Goal: Task Accomplishment & Management: Complete application form

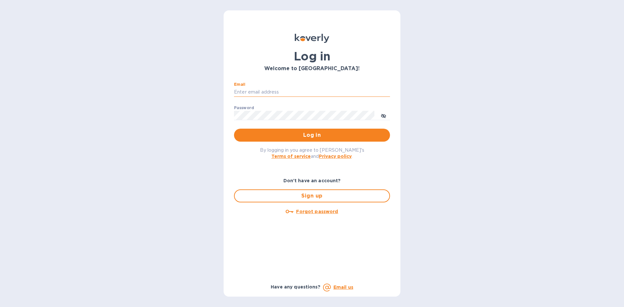
click at [277, 92] on input "Email" at bounding box center [312, 92] width 156 height 10
type input "pratyasha@fluxfootwear.com"
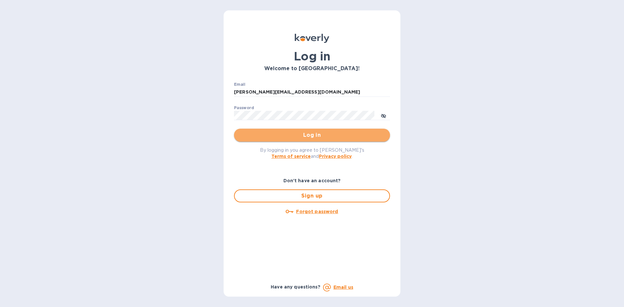
drag, startPoint x: 278, startPoint y: 97, endPoint x: 288, endPoint y: 136, distance: 40.0
click at [288, 136] on span "Log in" at bounding box center [312, 135] width 146 height 8
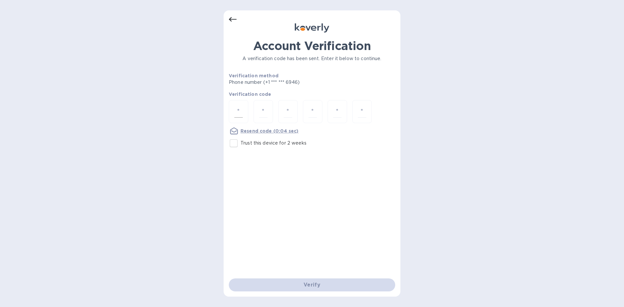
click at [234, 115] on input "number" at bounding box center [238, 112] width 8 height 12
type input "7"
type input "4"
type input "1"
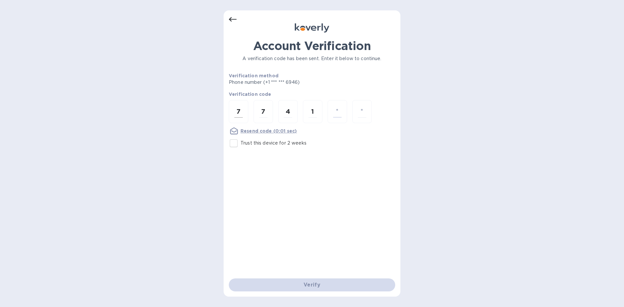
type input "7"
type input "6"
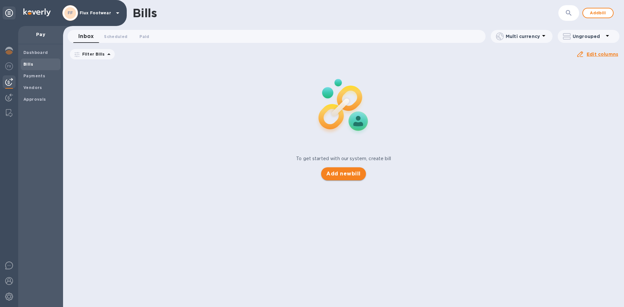
click at [340, 171] on span "Add new bill" at bounding box center [343, 174] width 34 height 8
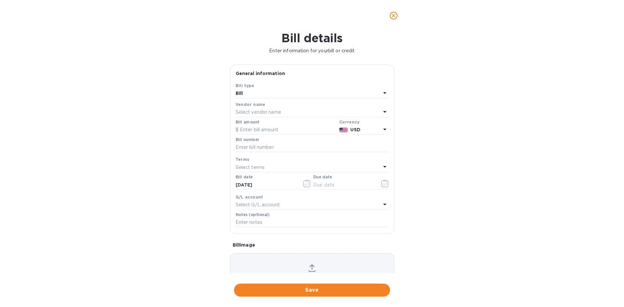
click at [296, 110] on div "Select vendor name" at bounding box center [308, 112] width 145 height 9
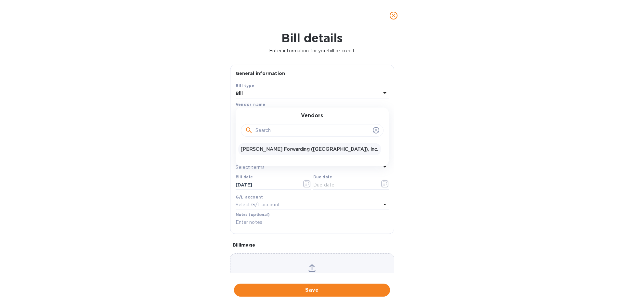
click at [278, 148] on p "[PERSON_NAME] Forwarding ([GEOGRAPHIC_DATA]), Inc." at bounding box center [309, 149] width 137 height 7
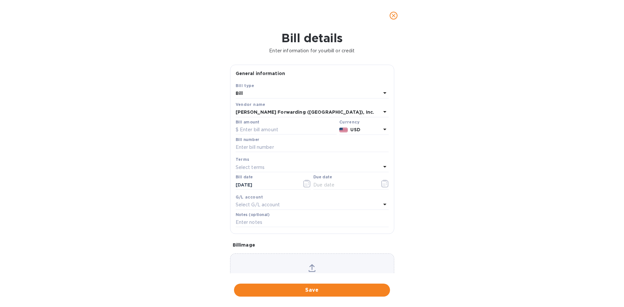
scroll to position [35, 0]
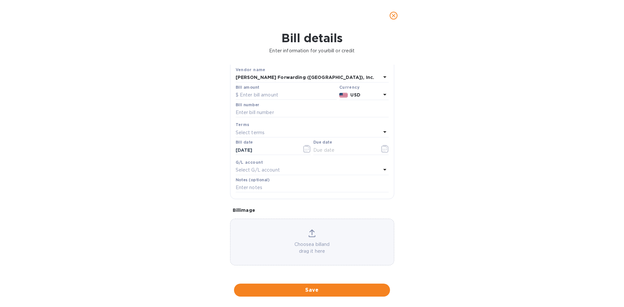
drag, startPoint x: 360, startPoint y: 305, endPoint x: 363, endPoint y: 314, distance: 8.9
click at [363, 307] on html "FF Flux Footwear Pay Dashboard Bills Payments Vendors Approvals Bills ​ Add bil…" at bounding box center [312, 153] width 624 height 307
click at [448, 180] on div "Bill details Enter information for your bill or credit General information Save…" at bounding box center [312, 169] width 624 height 276
click at [256, 95] on input "text" at bounding box center [286, 95] width 101 height 10
paste input "11,943.5"
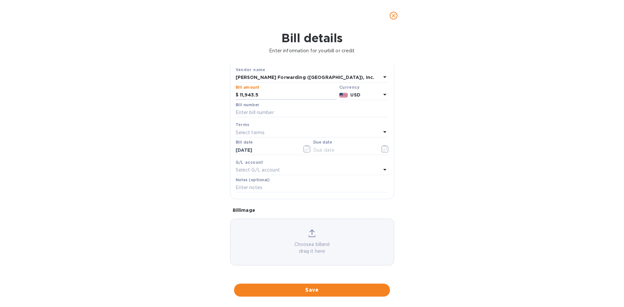
type input "11,943.5"
click at [257, 132] on p "Select terms" at bounding box center [250, 132] width 29 height 7
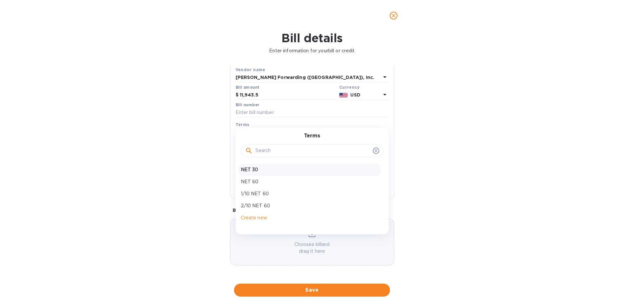
click at [260, 166] on p "NET 30" at bounding box center [309, 169] width 137 height 7
type input "[DATE]"
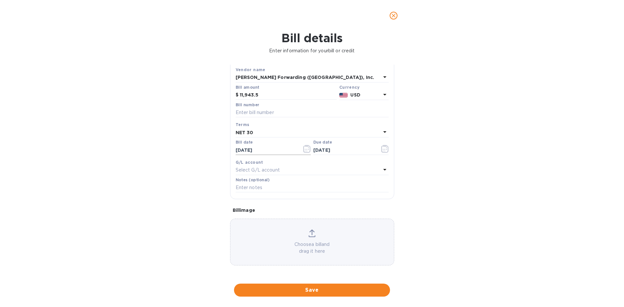
click at [303, 149] on icon "button" at bounding box center [306, 149] width 7 height 8
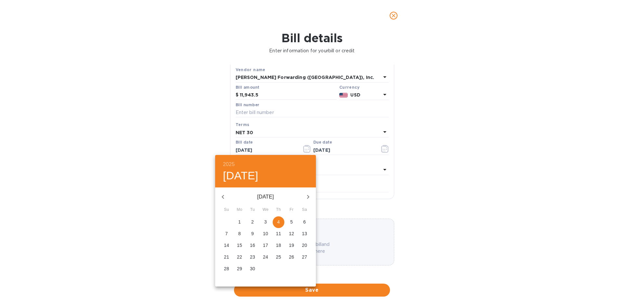
click at [226, 196] on icon "button" at bounding box center [223, 197] width 8 height 8
click at [241, 233] on span "4" at bounding box center [240, 233] width 12 height 6
type input "[DATE]"
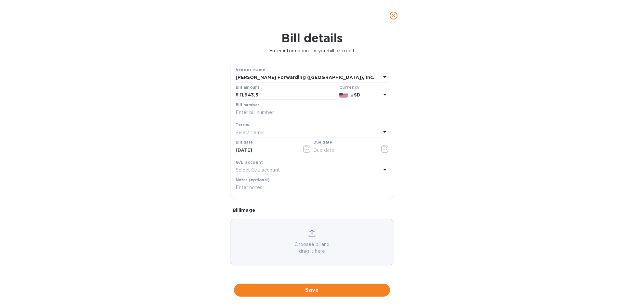
click at [299, 132] on div "Select terms" at bounding box center [308, 132] width 145 height 9
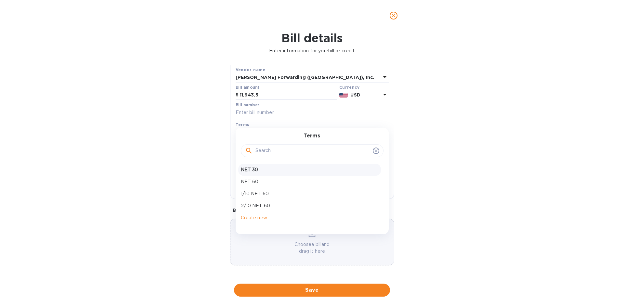
click at [275, 167] on p "NET 30" at bounding box center [309, 169] width 137 height 7
type input "[DATE]"
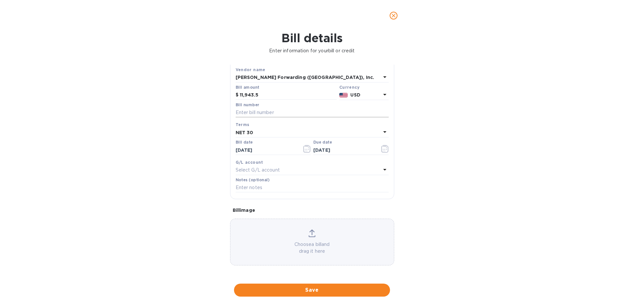
click at [260, 110] on input "text" at bounding box center [312, 113] width 153 height 10
paste input "SAN503336832+SAN503344851"
click at [276, 110] on input "SAN503336832+SAN503344851" at bounding box center [312, 113] width 153 height 10
type input "SAN503336832 and SAN503344851"
click at [294, 169] on div "Select G/L account" at bounding box center [308, 170] width 145 height 9
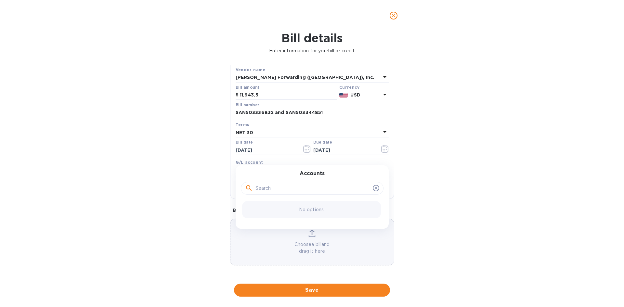
click at [294, 169] on div "Accounts No options" at bounding box center [312, 196] width 153 height 63
drag, startPoint x: 190, startPoint y: 219, endPoint x: 262, endPoint y: 227, distance: 72.2
click at [190, 219] on div "Bill details Enter information for your bill or credit General information Save…" at bounding box center [312, 169] width 624 height 276
click at [298, 228] on div "Choose a bill and drag it here" at bounding box center [312, 242] width 164 height 47
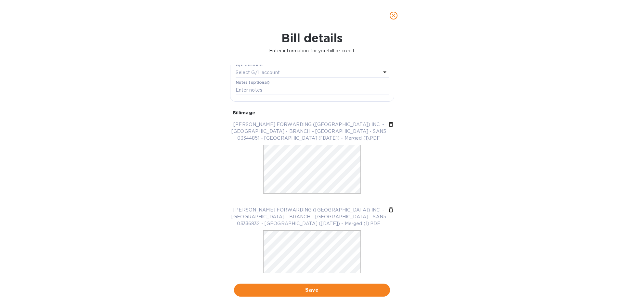
scroll to position [140, 0]
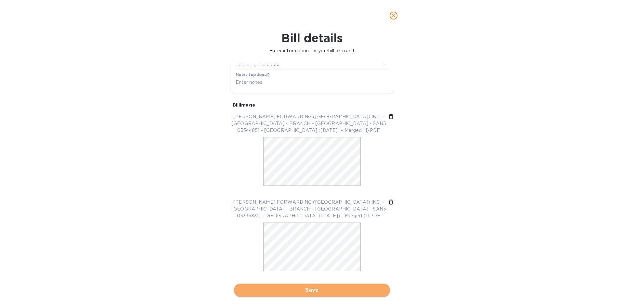
click at [333, 293] on span "Save" at bounding box center [312, 290] width 146 height 8
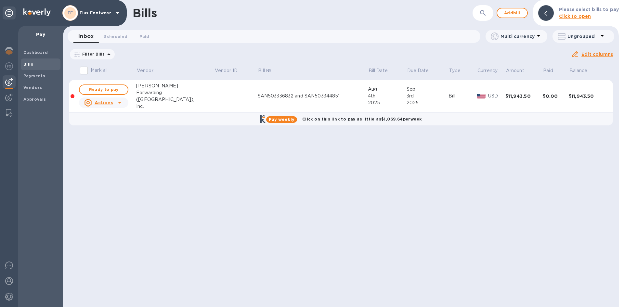
click at [440, 147] on div "Bills ​ Add bill Please select bills to pay Click to open Inbox 0 Scheduled 0 P…" at bounding box center [341, 153] width 556 height 307
click at [121, 88] on span "Ready to pay" at bounding box center [104, 90] width 38 height 8
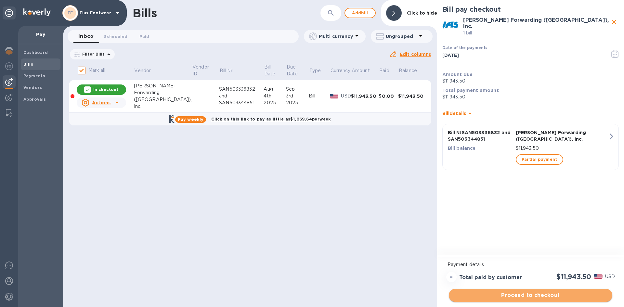
click at [526, 292] on span "Proceed to checkout" at bounding box center [530, 296] width 153 height 8
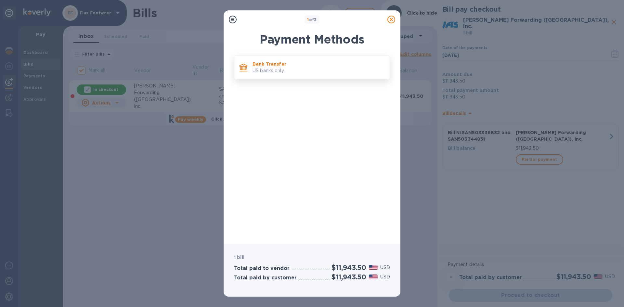
click at [310, 71] on p "US banks only." at bounding box center [319, 70] width 132 height 7
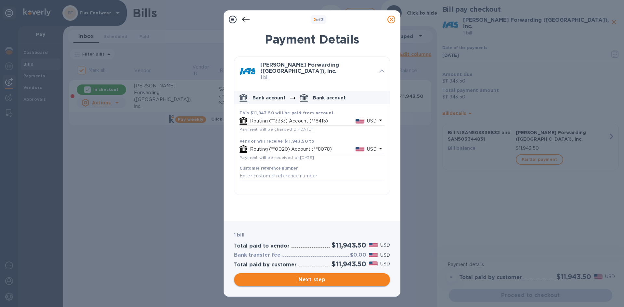
click at [334, 283] on span "Next step" at bounding box center [312, 280] width 146 height 8
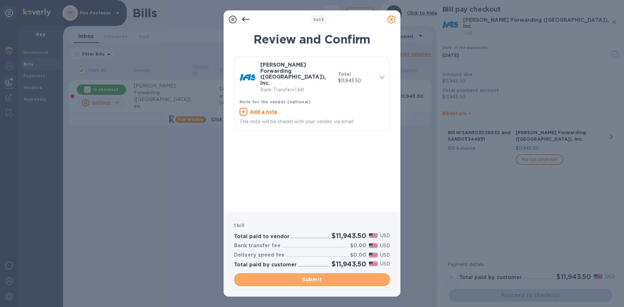
click at [338, 281] on span "Submit" at bounding box center [312, 280] width 146 height 8
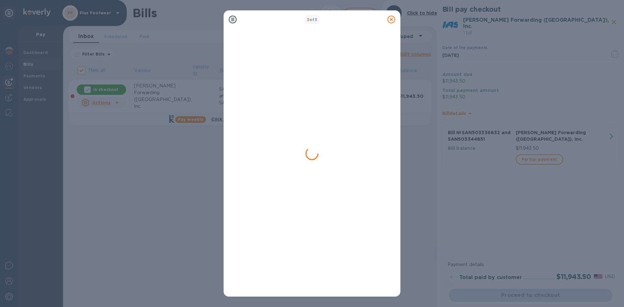
checkbox input "false"
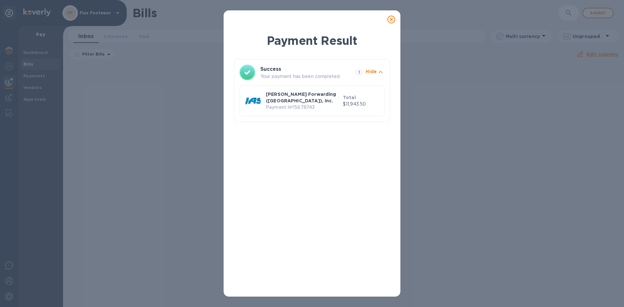
drag, startPoint x: 393, startPoint y: 20, endPoint x: 365, endPoint y: 16, distance: 28.5
click at [393, 20] on icon at bounding box center [391, 20] width 8 height 8
